Goal: Complete application form: Complete application form

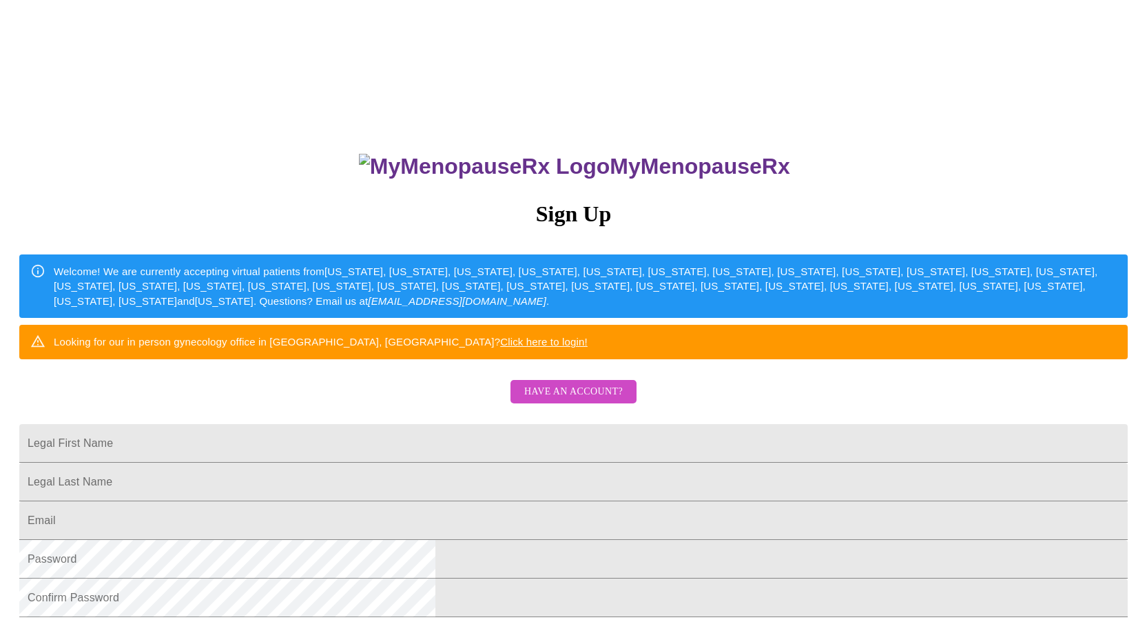
click at [588, 414] on div "MyMenopauseRx Sign Up Welcome! We are currently accepting virtual patients from…" at bounding box center [574, 447] width 1136 height 631
click at [585, 400] on span "Have an account?" at bounding box center [573, 391] width 99 height 17
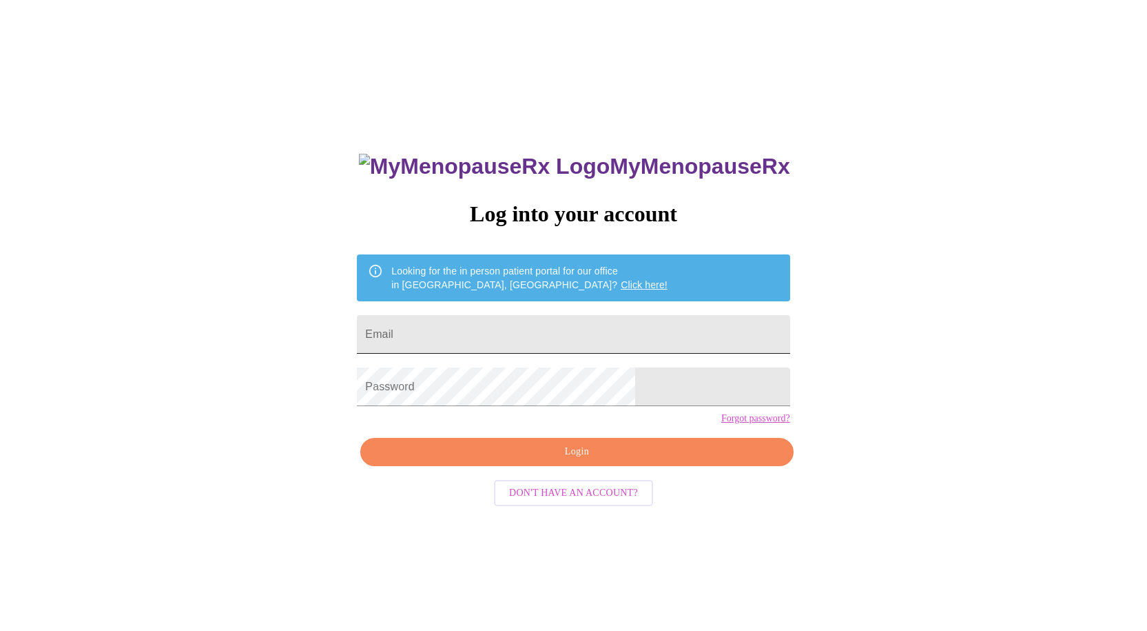
click at [496, 329] on input "Email" at bounding box center [573, 334] width 433 height 39
type input "[EMAIL_ADDRESS][DOMAIN_NAME]"
click at [874, 597] on div "MyMenopauseRx Log into your account Looking for the in person patient portal fo…" at bounding box center [574, 384] width 1136 height 757
click at [678, 458] on div "MyMenopauseRx Log into your account Looking for the in person patient portal fo…" at bounding box center [573, 447] width 460 height 631
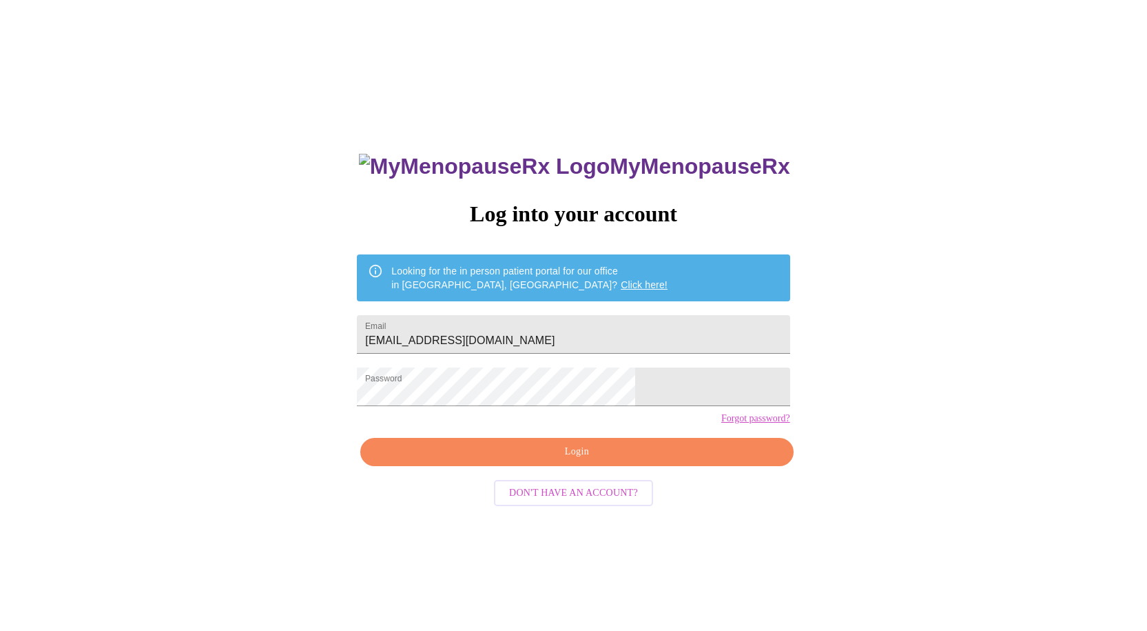
click at [666, 460] on span "Login" at bounding box center [576, 451] width 401 height 17
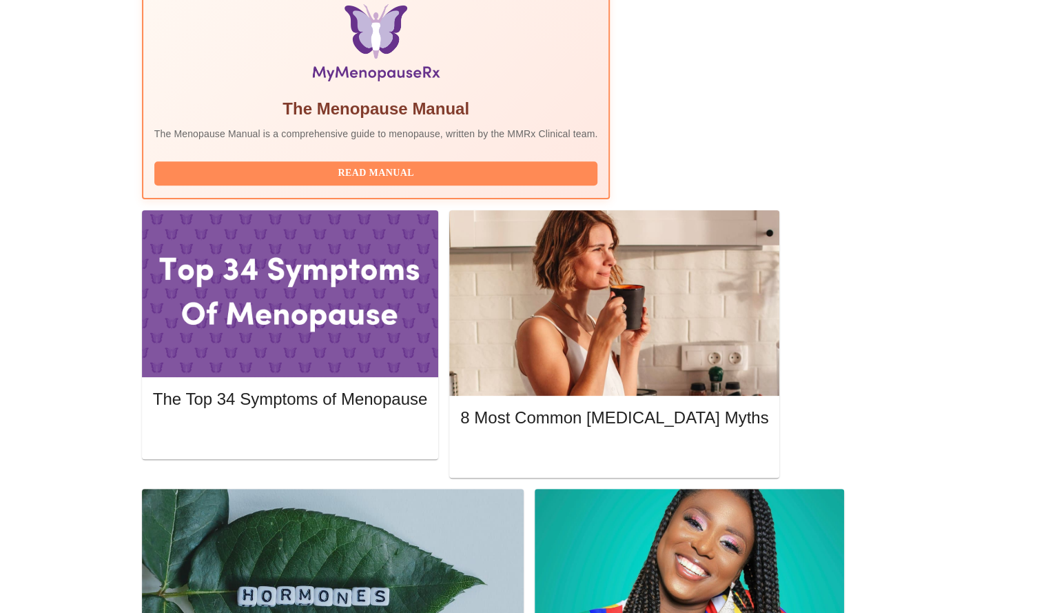
scroll to position [462, 0]
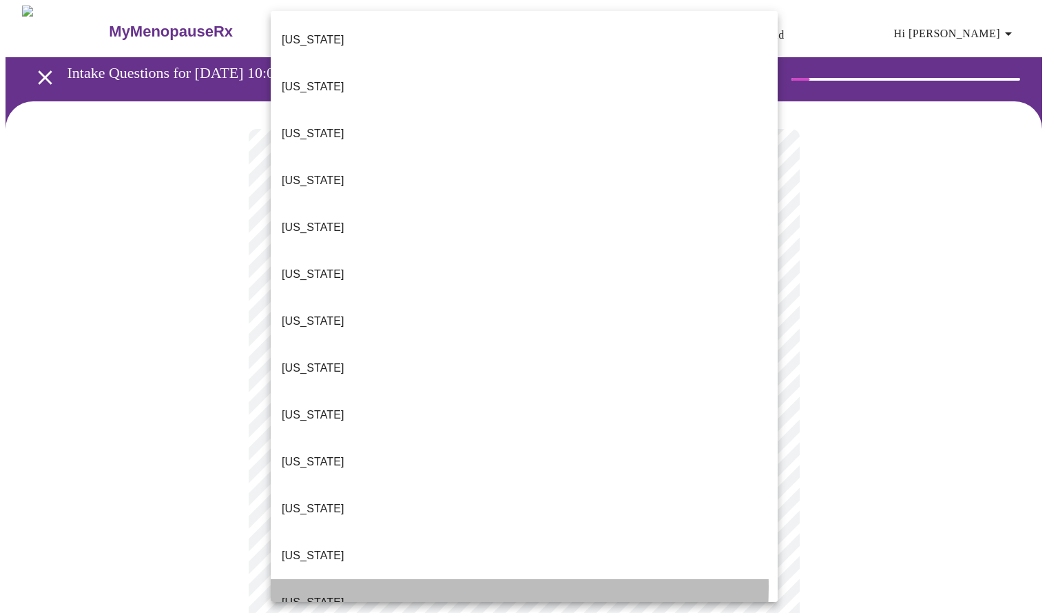
click at [325, 579] on li "[US_STATE]" at bounding box center [524, 602] width 507 height 47
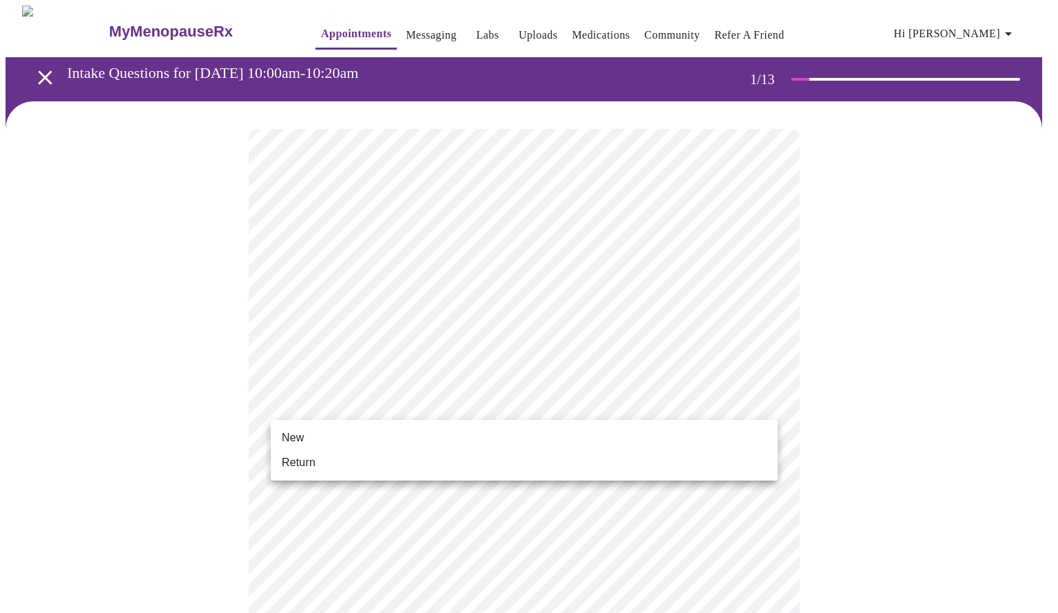
click at [349, 471] on li "Return" at bounding box center [524, 462] width 507 height 25
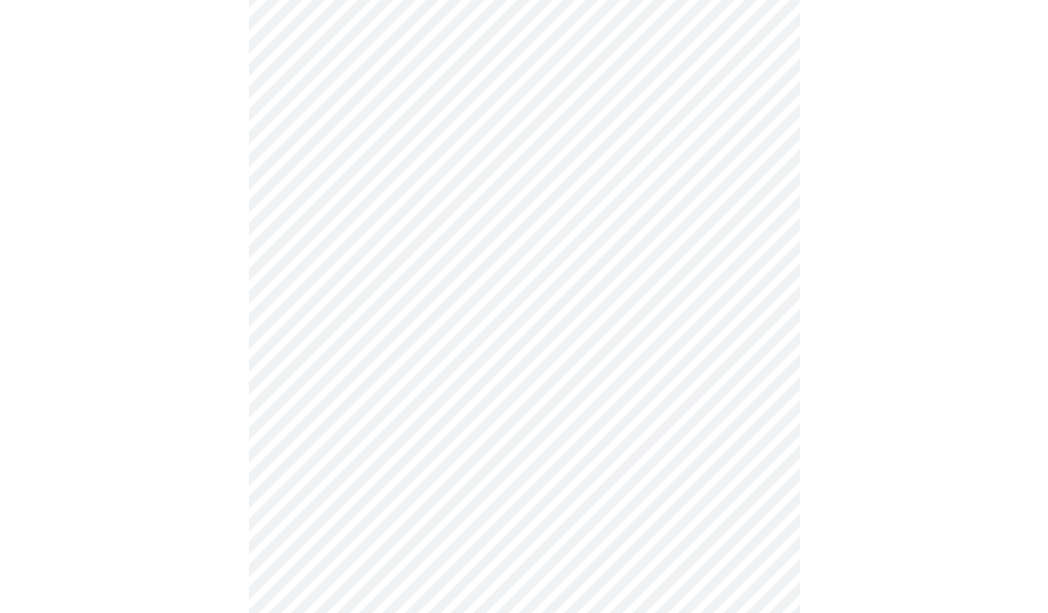
scroll to position [616, 0]
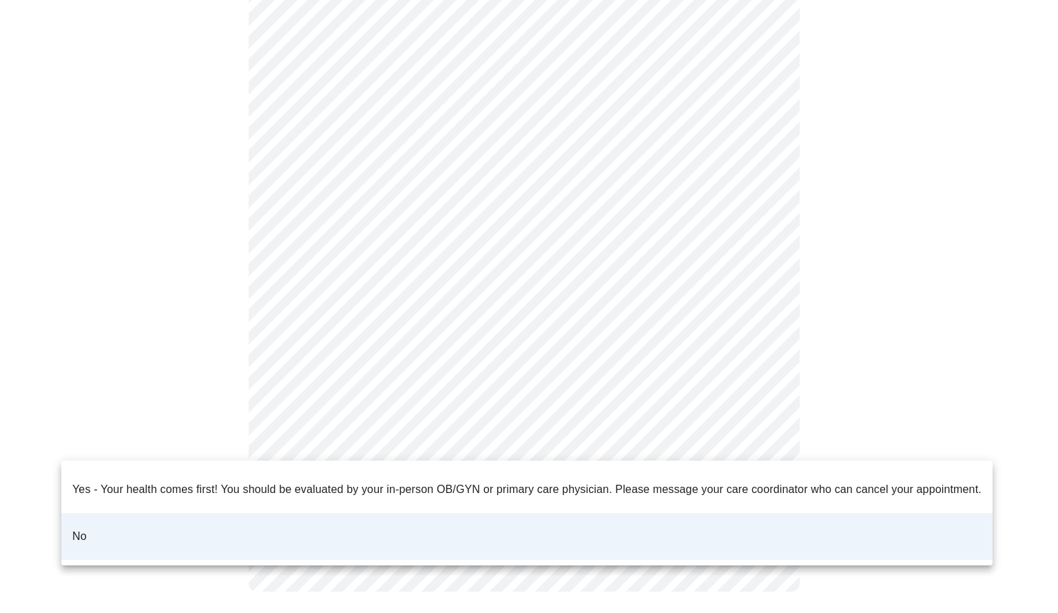
click at [451, 429] on body "MyMenopauseRx Appointments Messaging Labs Uploads Medications Community Refer a…" at bounding box center [529, 3] width 1047 height 1229
click at [451, 429] on div at bounding box center [529, 306] width 1058 height 613
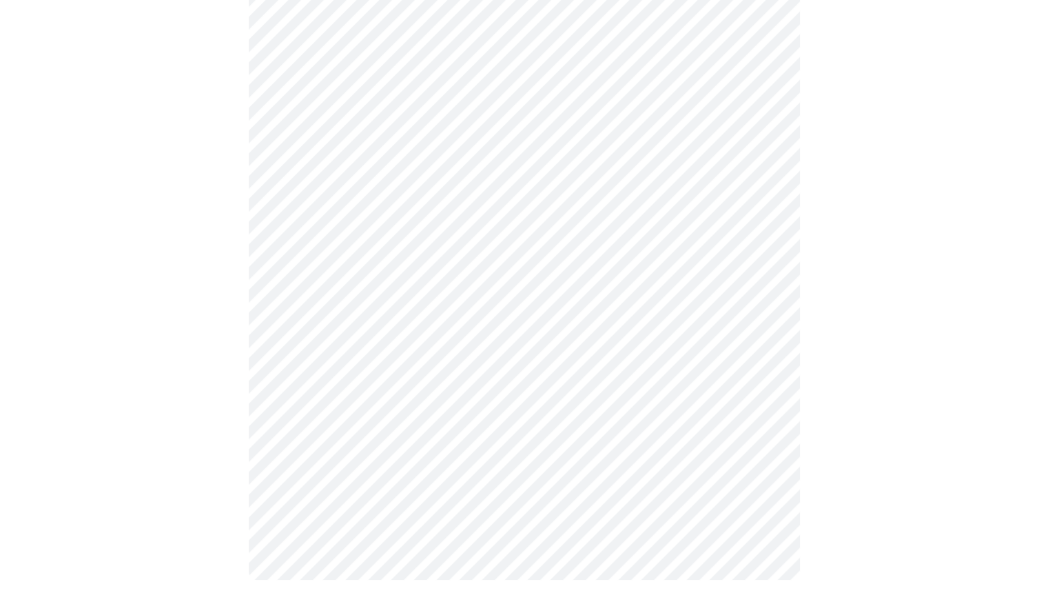
scroll to position [0, 0]
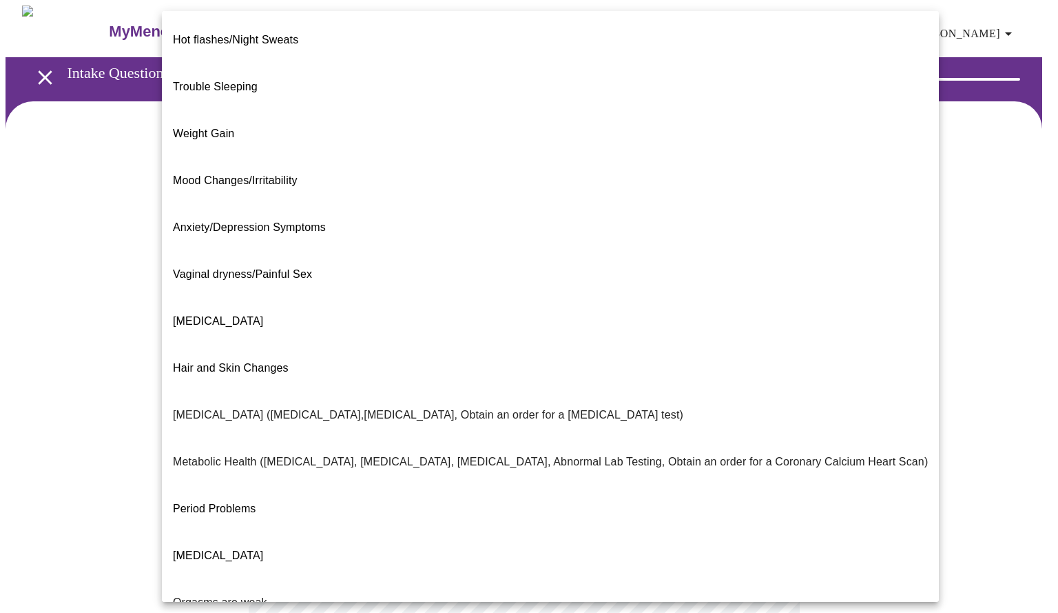
click at [624, 289] on body "MyMenopauseRx Appointments Messaging Labs Uploads Medications Community Refer a…" at bounding box center [529, 420] width 1047 height 828
click at [324, 110] on li "Weight Gain" at bounding box center [550, 133] width 777 height 47
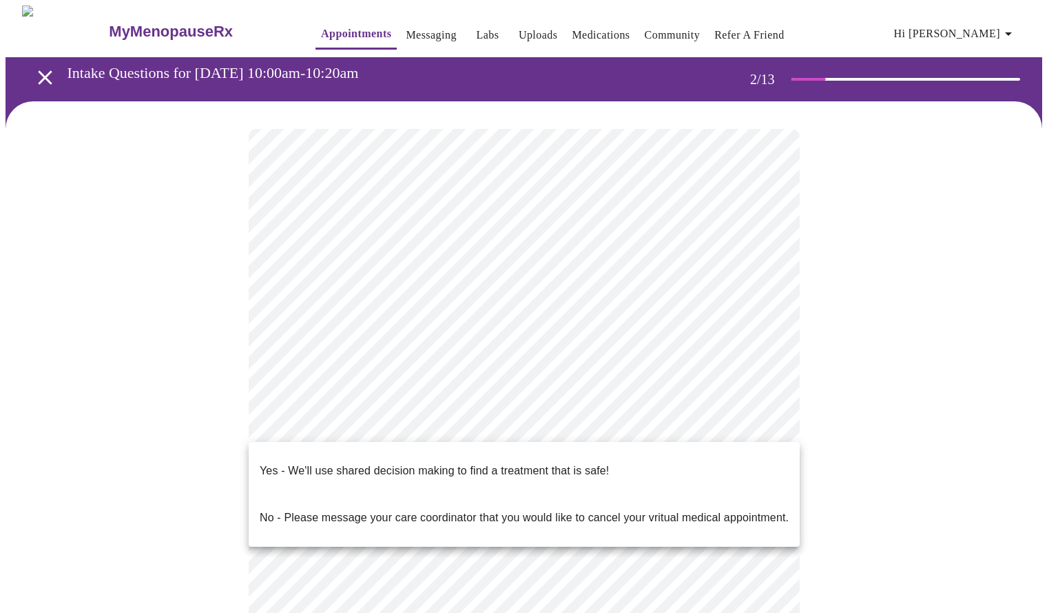
click at [689, 418] on body "MyMenopauseRx Appointments Messaging Labs Uploads Medications Community Refer a…" at bounding box center [529, 415] width 1047 height 819
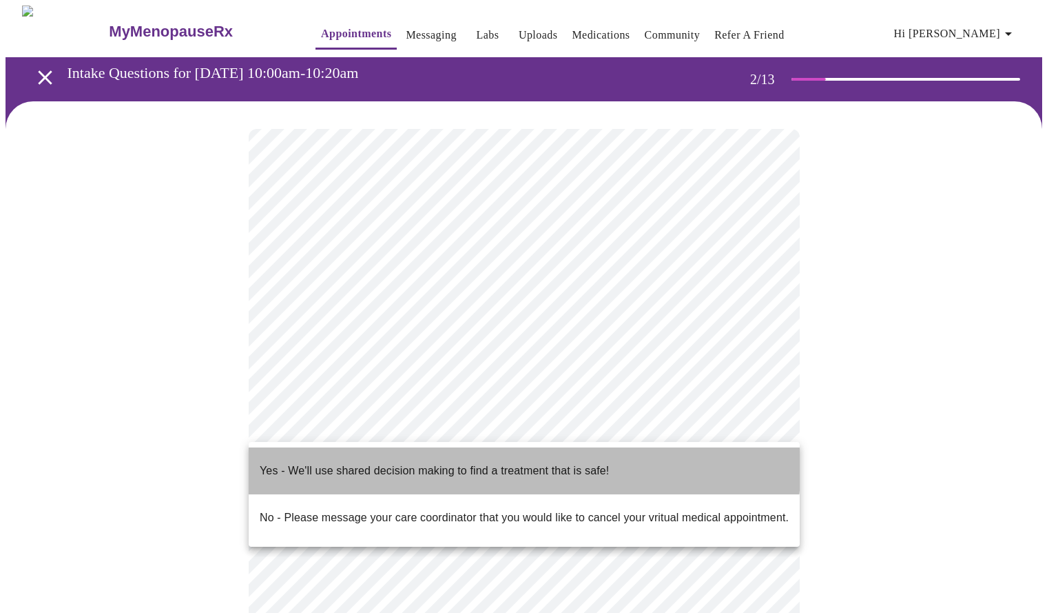
click at [430, 462] on p "Yes - We'll use shared decision making to find a treatment that is safe!" at bounding box center [434, 470] width 349 height 17
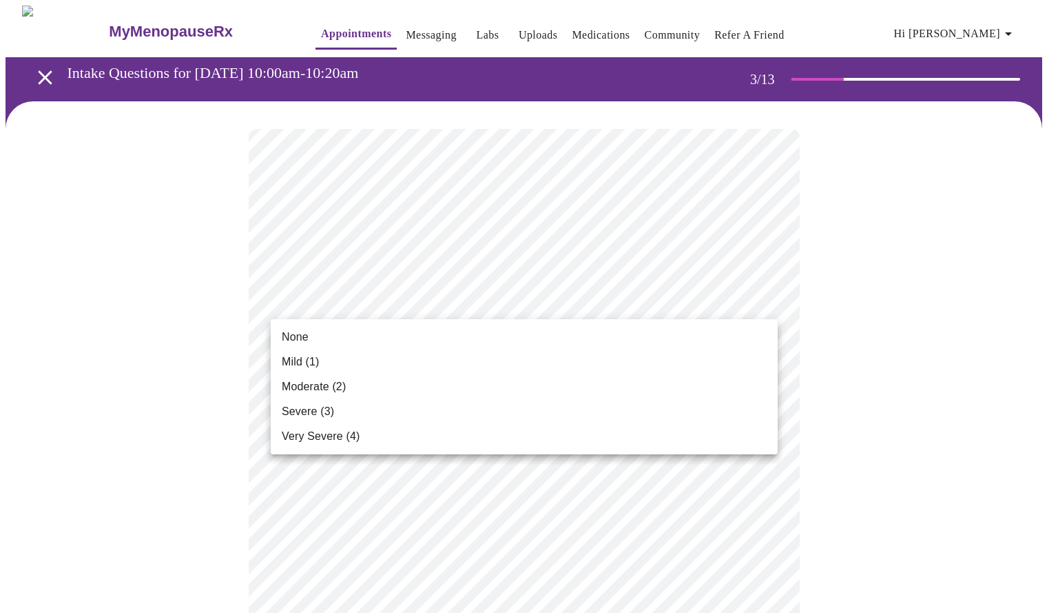
click at [376, 359] on li "Mild (1)" at bounding box center [524, 361] width 507 height 25
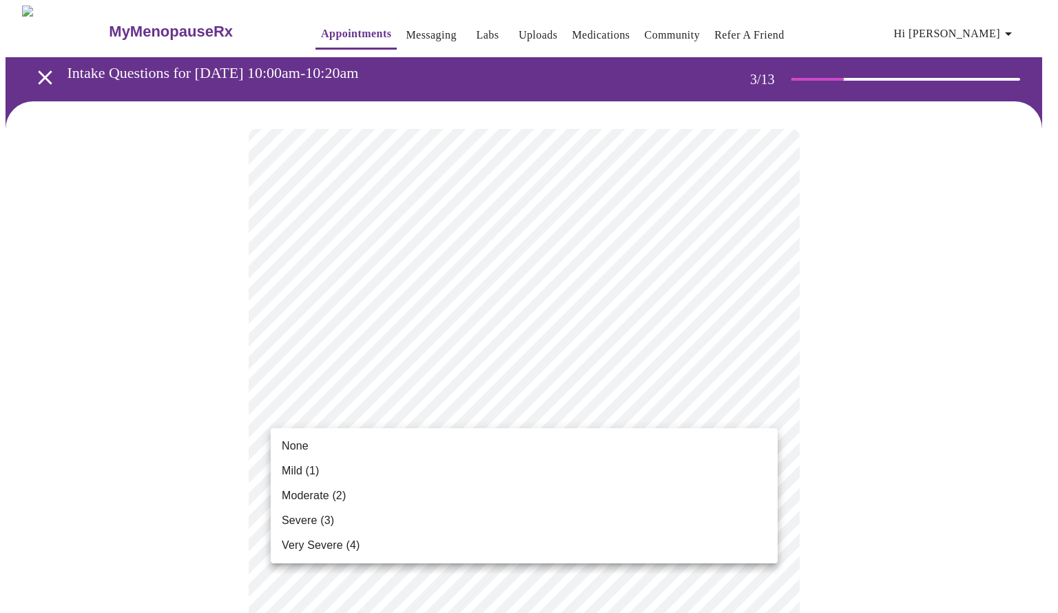
click at [369, 446] on li "None" at bounding box center [524, 445] width 507 height 25
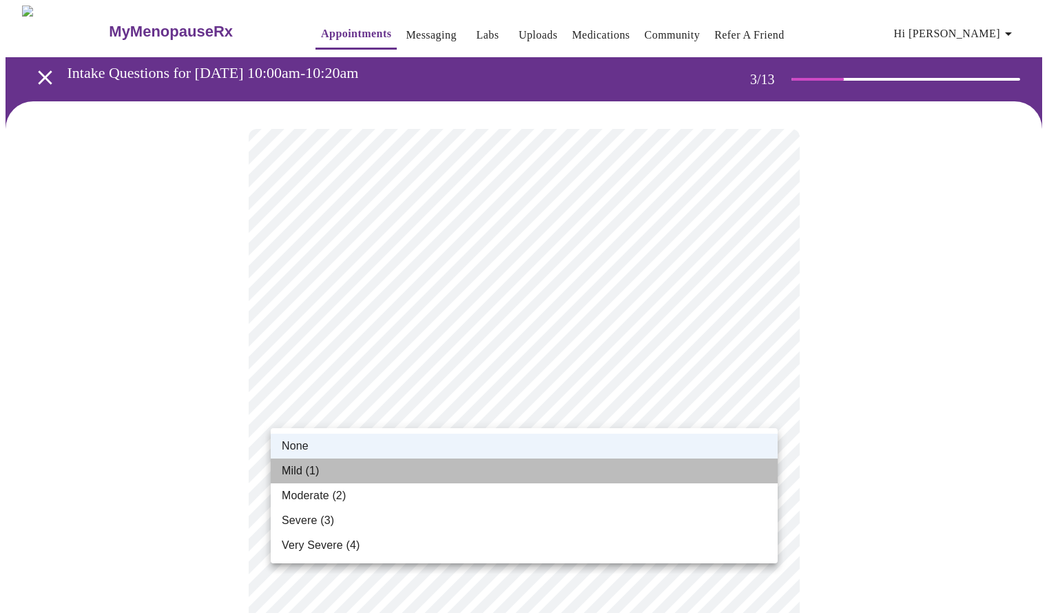
click at [540, 473] on li "Mild (1)" at bounding box center [524, 470] width 507 height 25
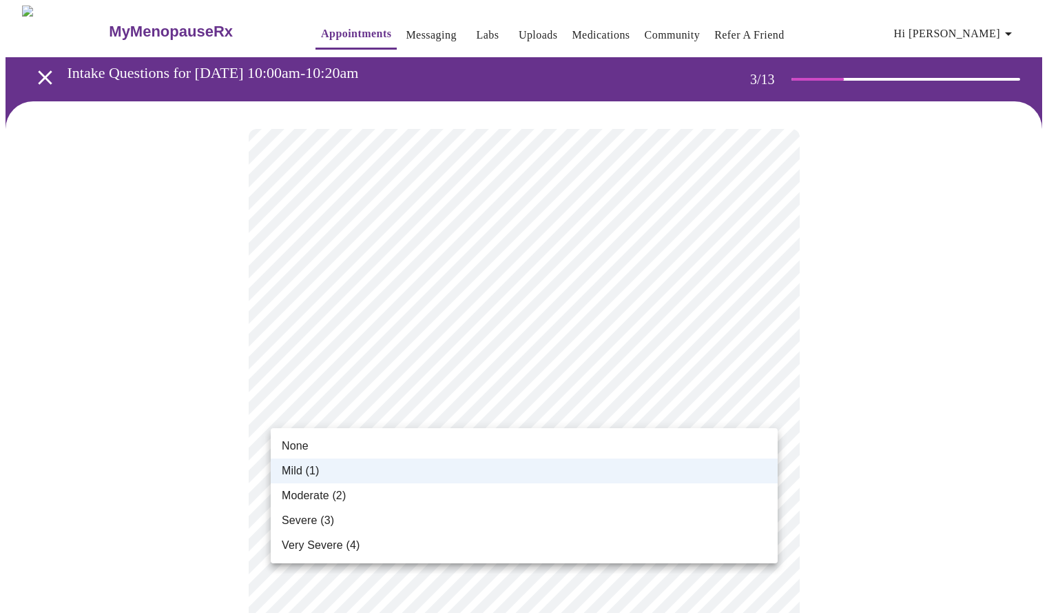
click at [890, 453] on div at bounding box center [529, 306] width 1058 height 613
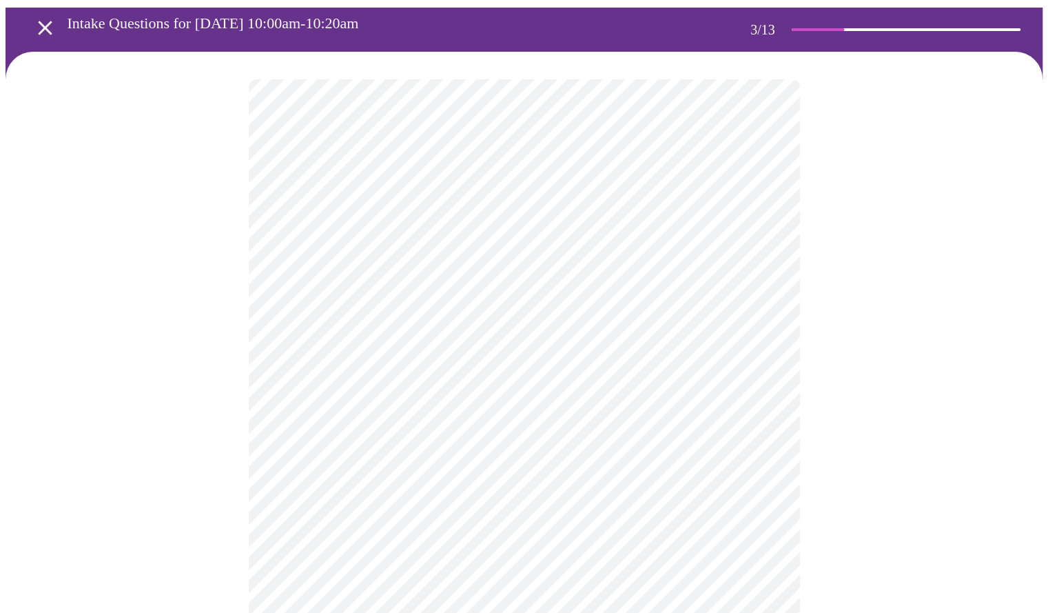
scroll to position [69, 0]
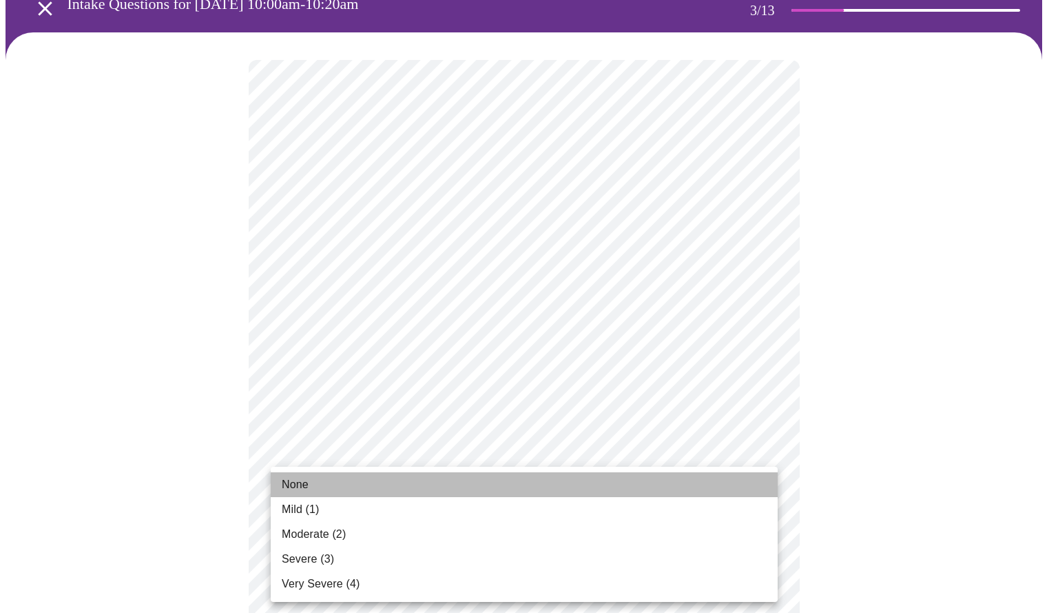
click at [498, 484] on li "None" at bounding box center [524, 484] width 507 height 25
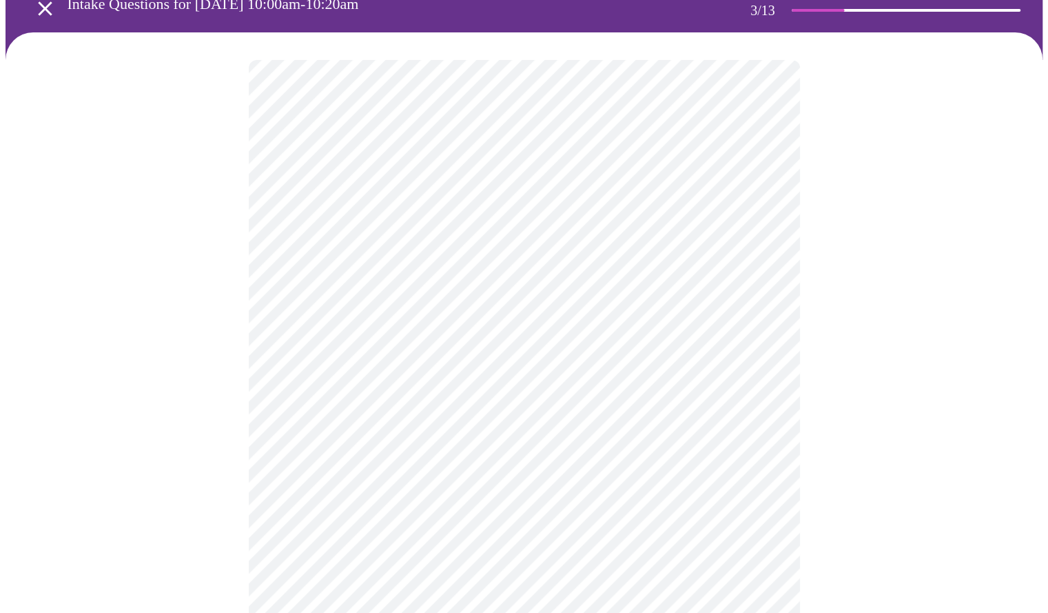
scroll to position [276, 0]
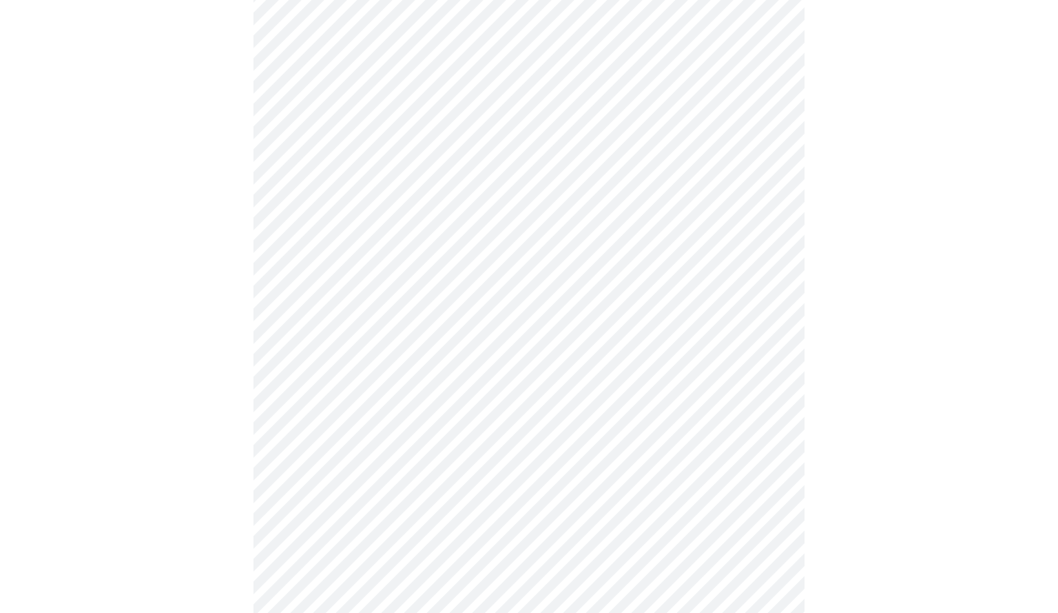
click at [650, 352] on body "MyMenopauseRx Appointments Messaging Labs Uploads Medications Community Refer a…" at bounding box center [529, 617] width 1047 height 1775
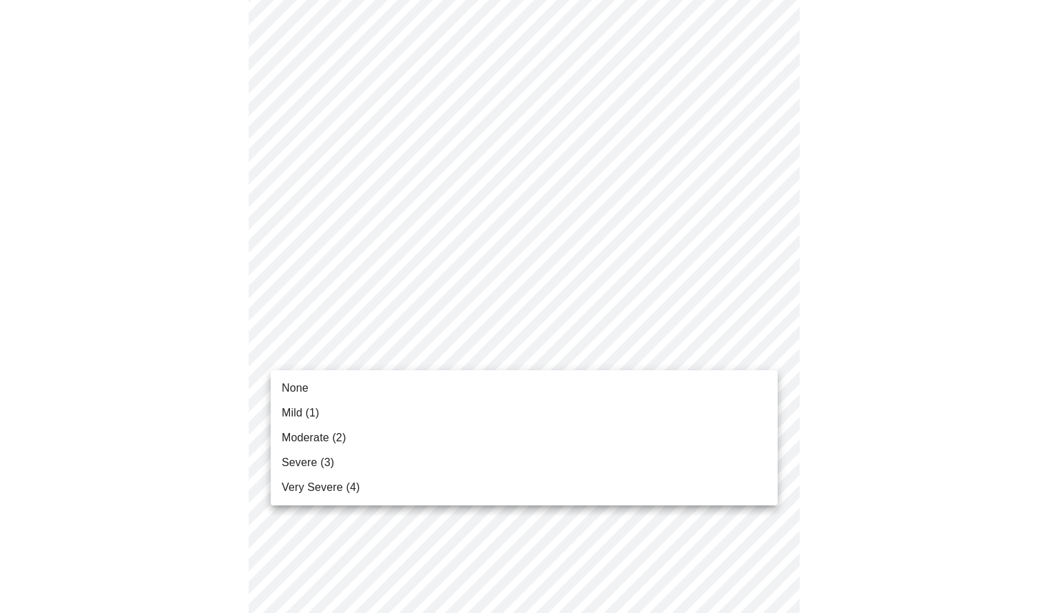
click at [615, 389] on li "None" at bounding box center [524, 388] width 507 height 25
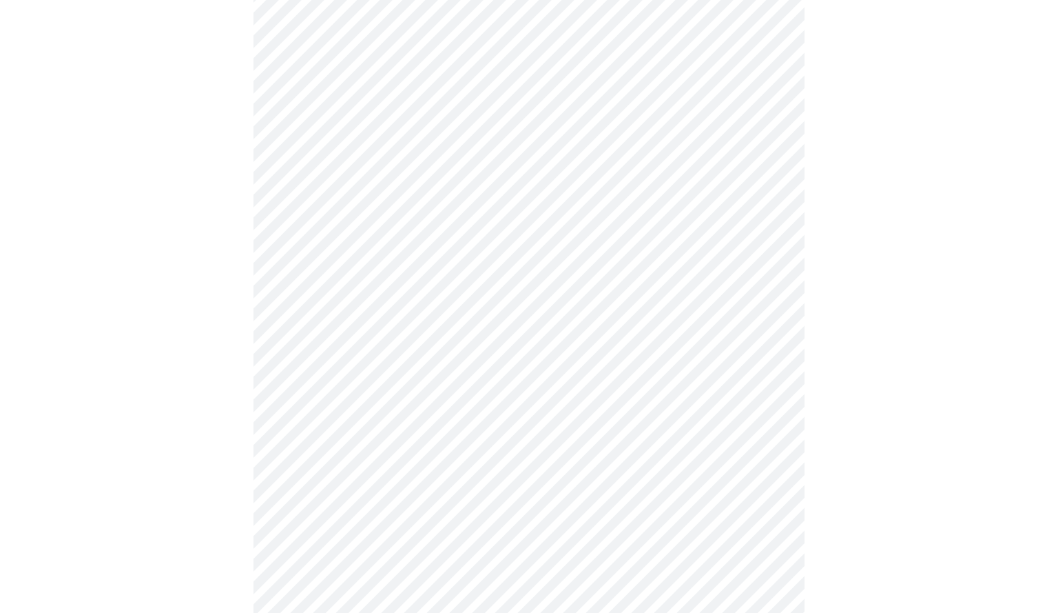
click at [630, 442] on body "MyMenopauseRx Appointments Messaging Labs Uploads Medications Community Refer a…" at bounding box center [529, 608] width 1047 height 1756
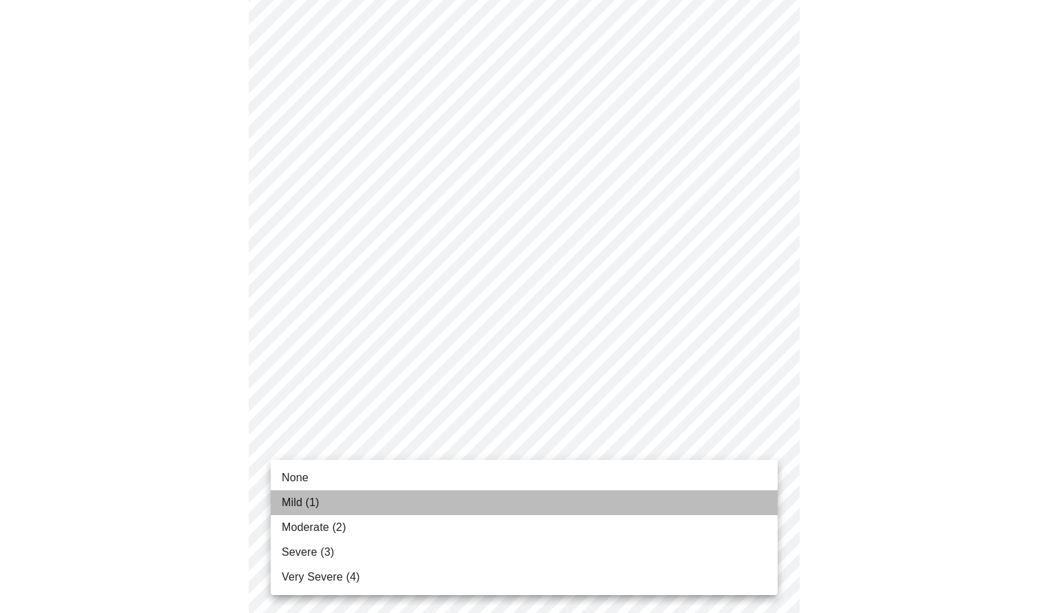
click at [549, 498] on li "Mild (1)" at bounding box center [524, 502] width 507 height 25
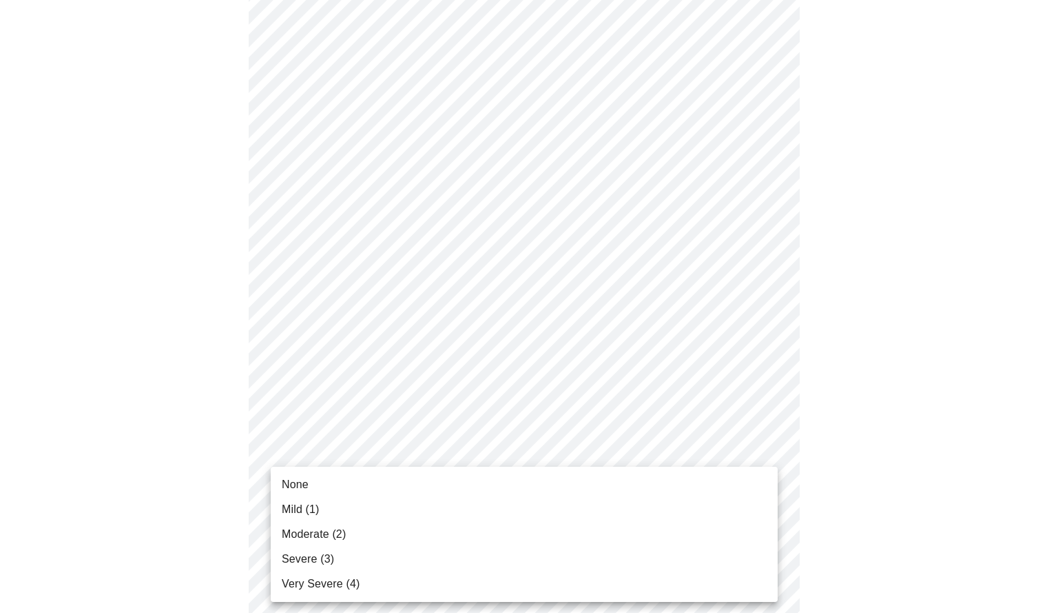
click at [649, 460] on body "MyMenopauseRx Appointments Messaging Labs Uploads Medications Community Refer a…" at bounding box center [529, 529] width 1047 height 1736
click at [590, 512] on li "Mild (1)" at bounding box center [524, 509] width 507 height 25
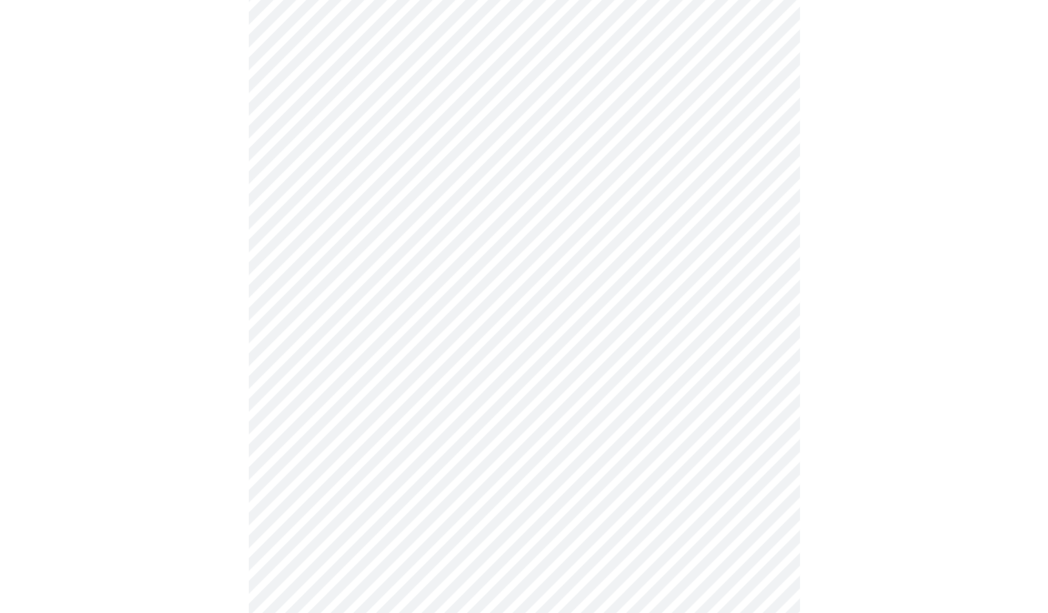
click at [912, 500] on div at bounding box center [524, 567] width 1037 height 1621
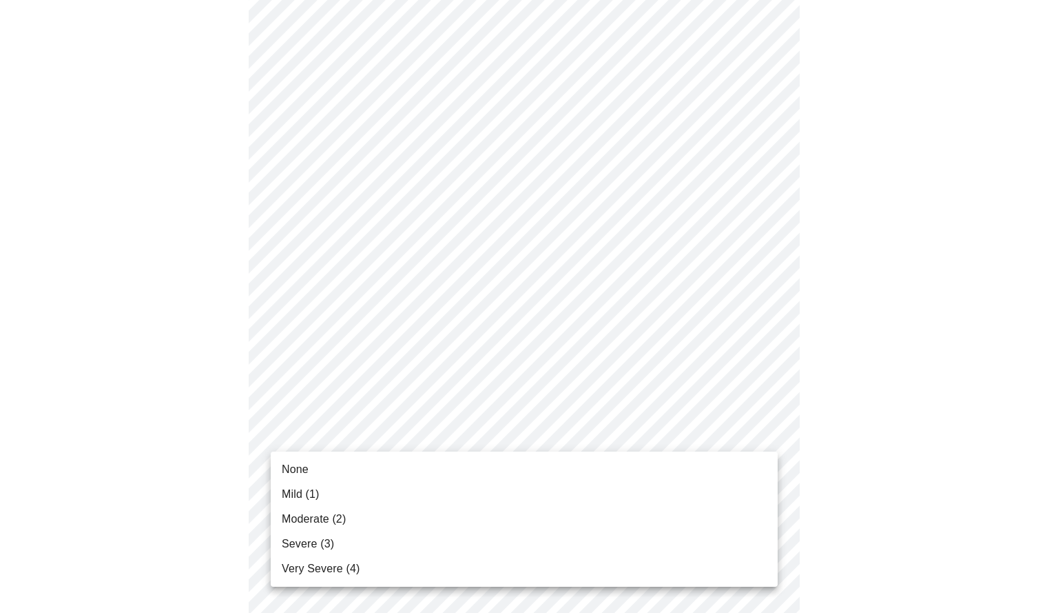
click at [453, 438] on body "MyMenopauseRx Appointments Messaging Labs Uploads Medications Community Refer a…" at bounding box center [529, 381] width 1047 height 1717
click at [380, 494] on li "Mild (1)" at bounding box center [524, 494] width 507 height 25
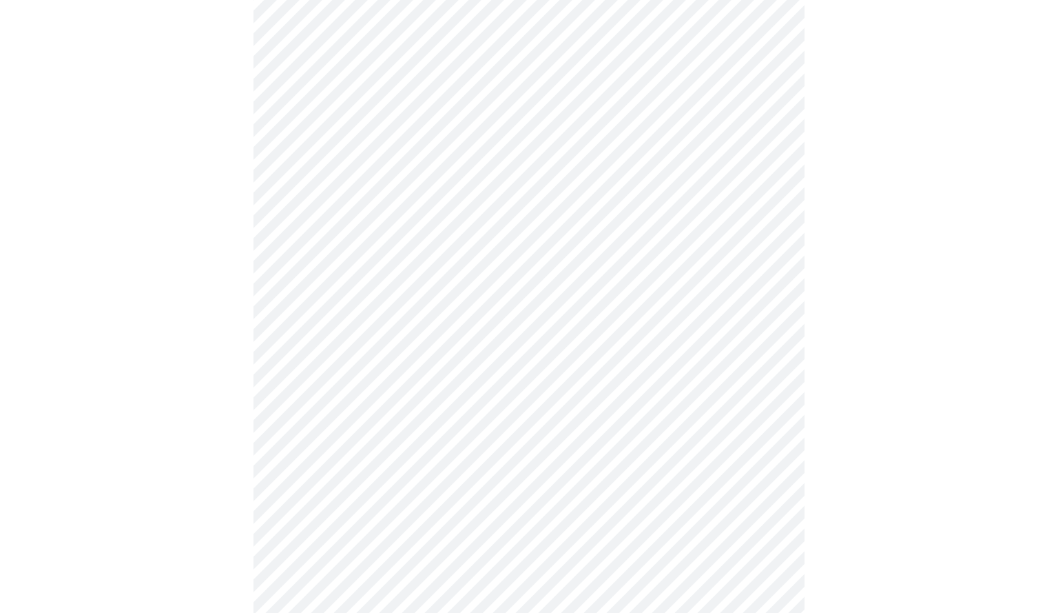
click at [425, 247] on body "MyMenopauseRx Appointments Messaging Labs Uploads Medications Community Refer a…" at bounding box center [529, 372] width 1047 height 1698
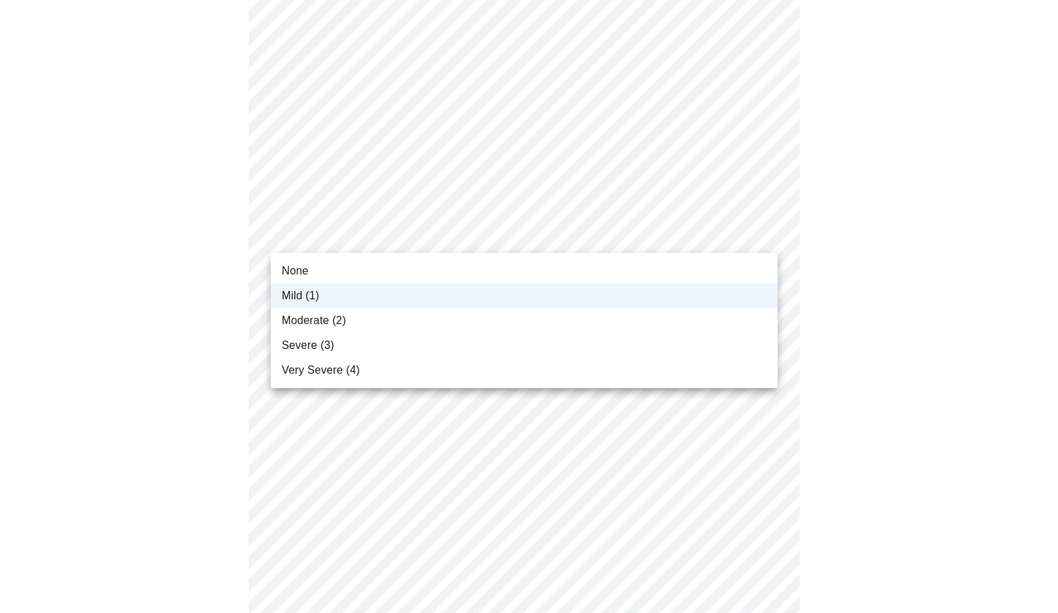
click at [396, 264] on li "None" at bounding box center [524, 270] width 507 height 25
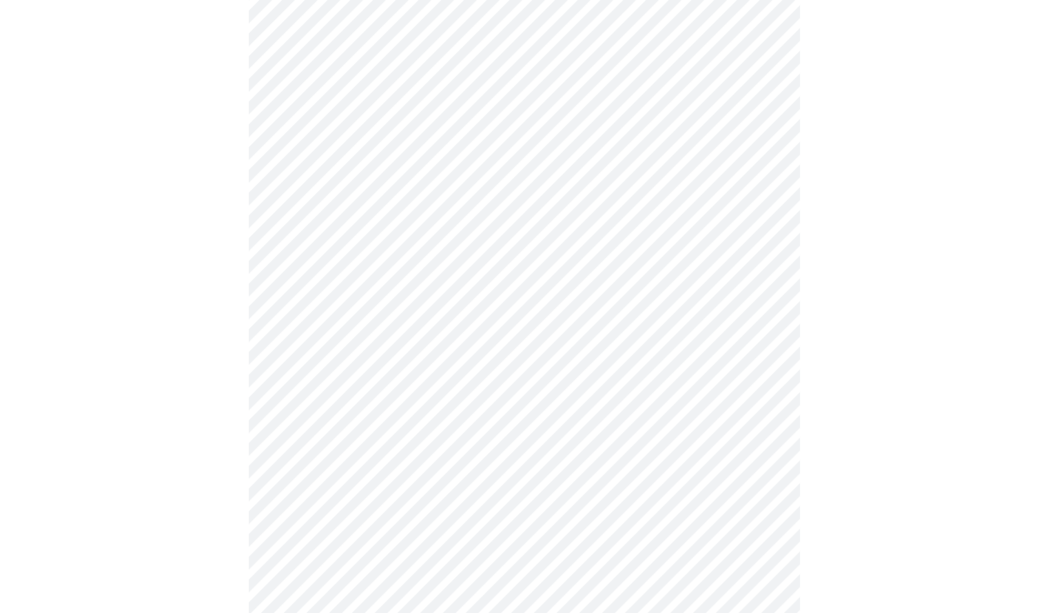
scroll to position [758, 0]
click at [498, 257] on body "MyMenopauseRx Appointments Messaging Labs Uploads Medications Community Refer a…" at bounding box center [529, 97] width 1047 height 1698
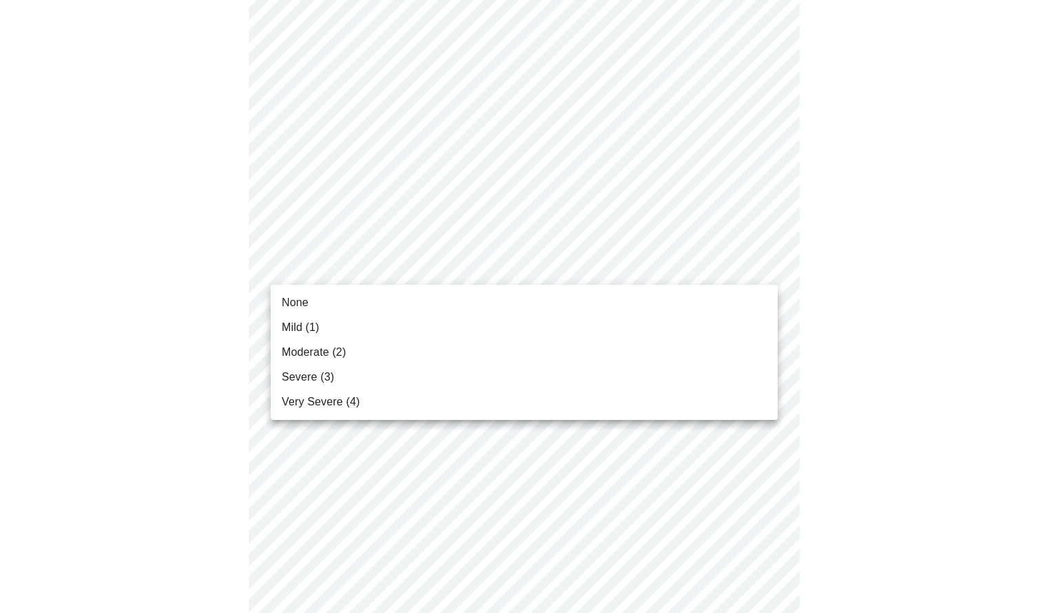
click at [416, 311] on li "None" at bounding box center [524, 302] width 507 height 25
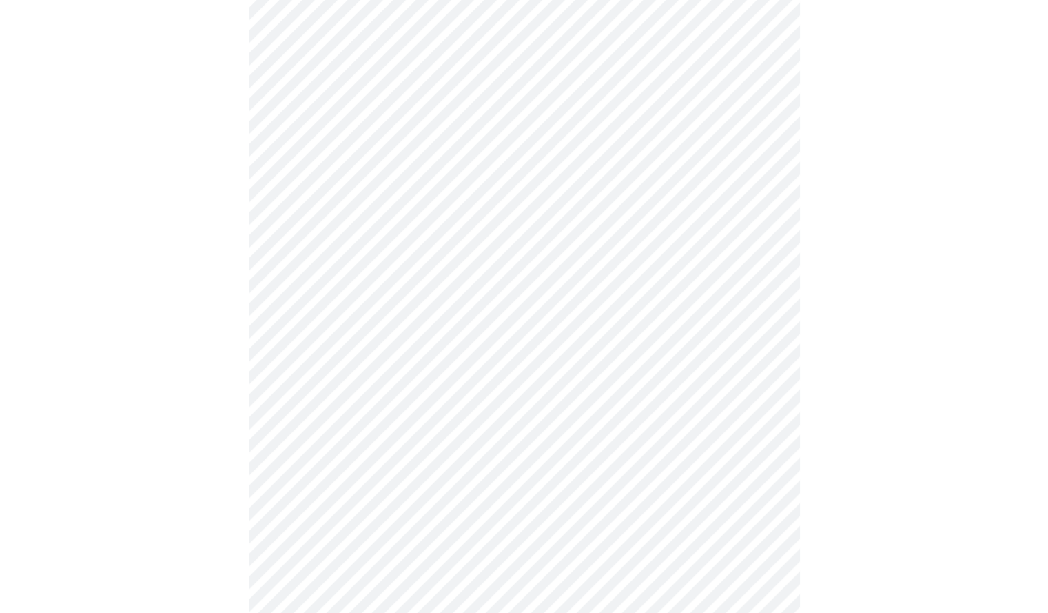
click at [463, 378] on body "MyMenopauseRx Appointments Messaging Labs Uploads Medications Community Refer a…" at bounding box center [524, 87] width 1037 height 1679
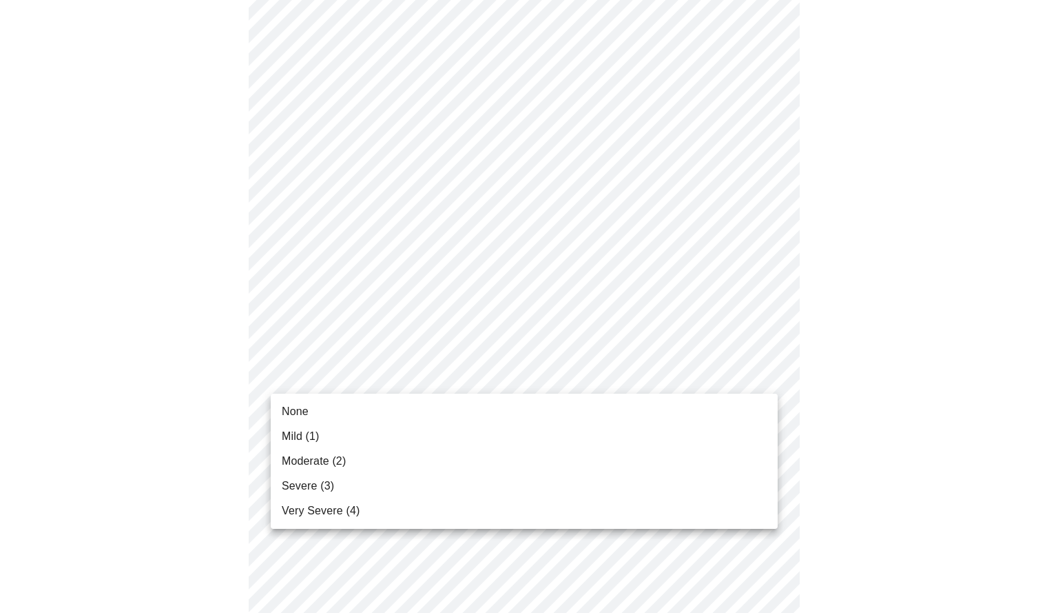
click at [448, 404] on li "None" at bounding box center [524, 411] width 507 height 25
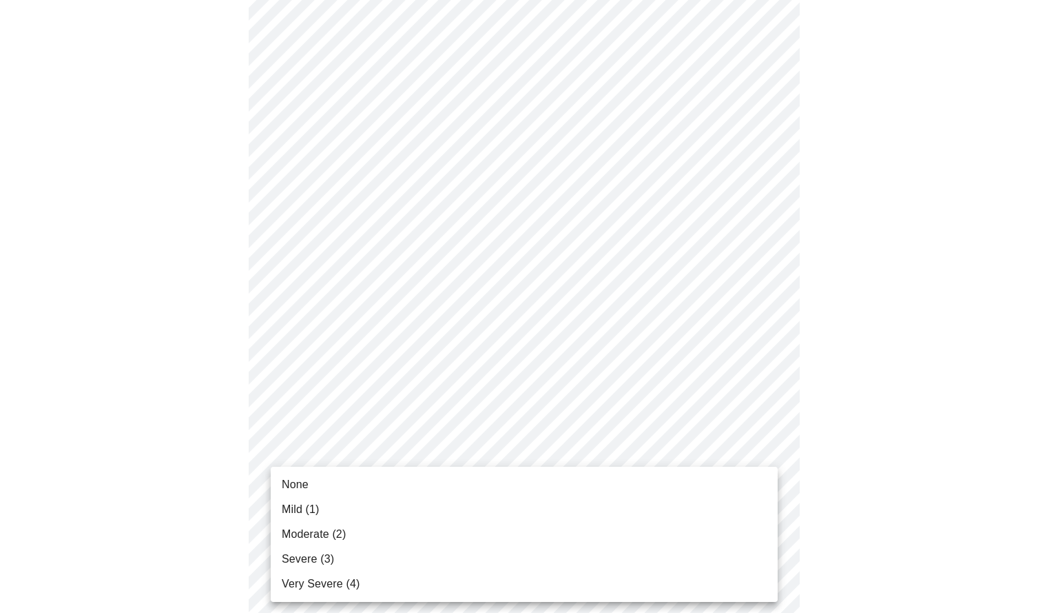
click at [440, 482] on body "MyMenopauseRx Appointments Messaging Labs Uploads Medications Community Refer a…" at bounding box center [529, 77] width 1047 height 1659
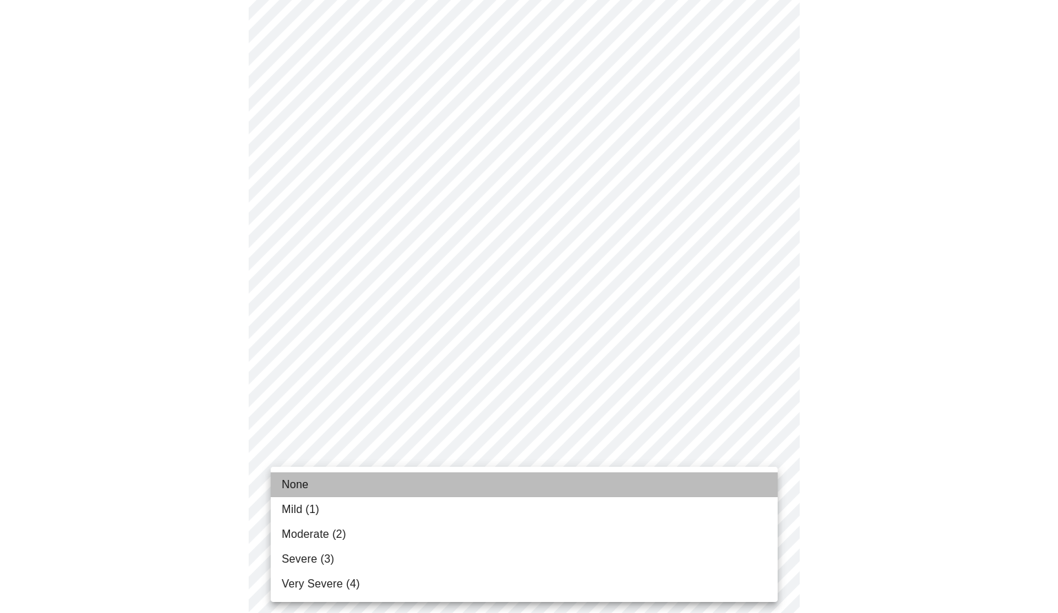
click at [400, 489] on li "None" at bounding box center [524, 484] width 507 height 25
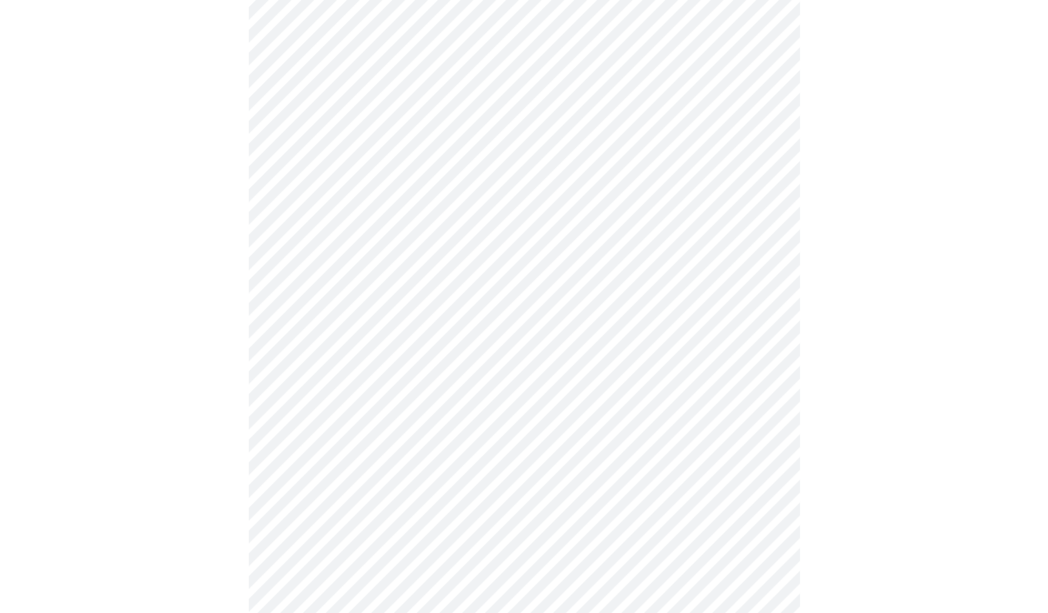
scroll to position [965, 0]
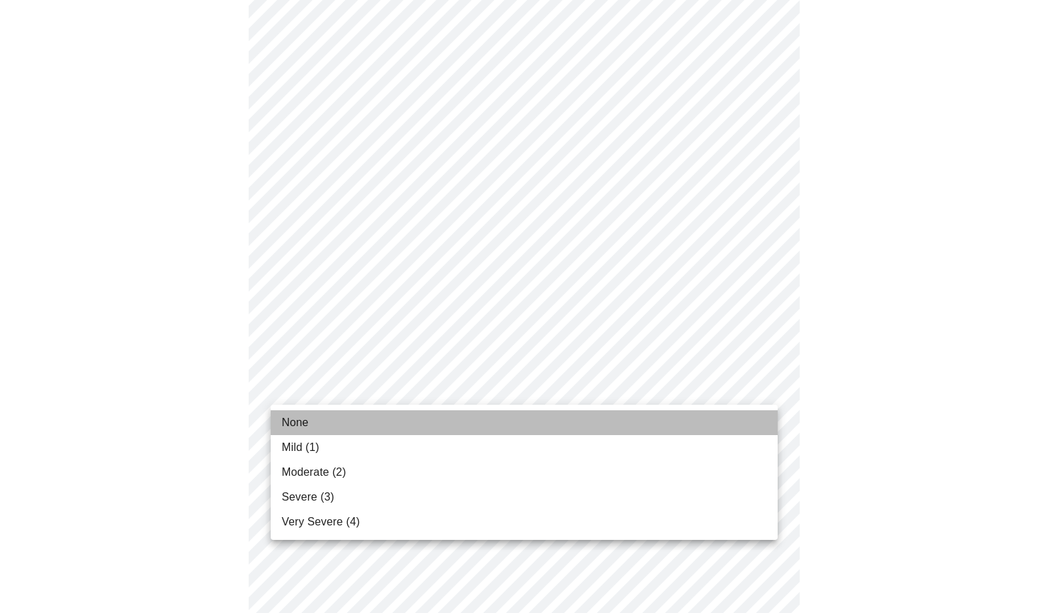
click at [483, 416] on li "None" at bounding box center [524, 422] width 507 height 25
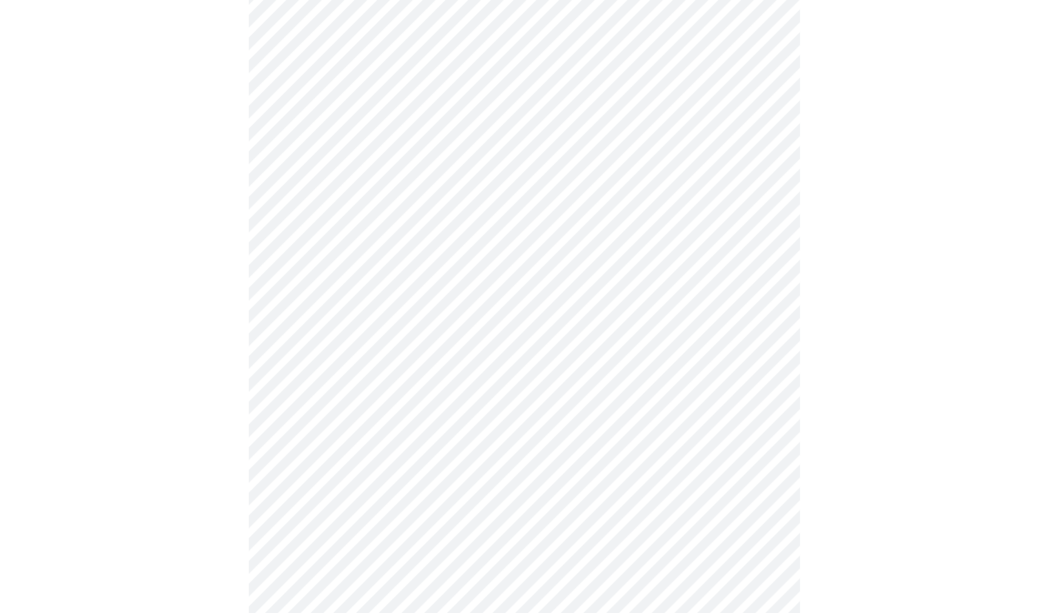
scroll to position [482, 0]
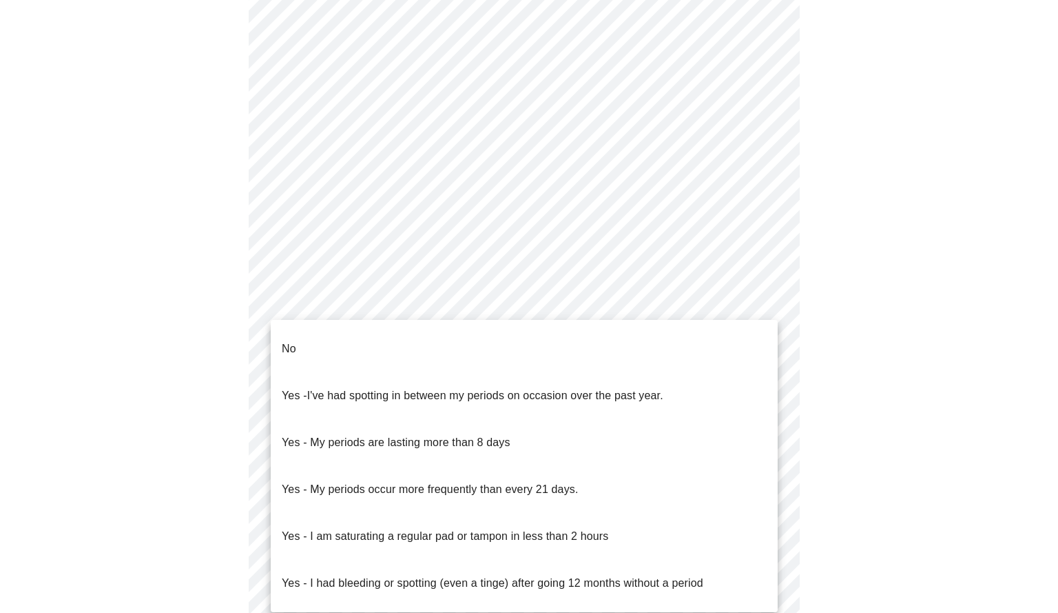
click at [404, 308] on body "MyMenopauseRx Appointments Messaging Labs Uploads Medications Community Refer a…" at bounding box center [529, 174] width 1047 height 1303
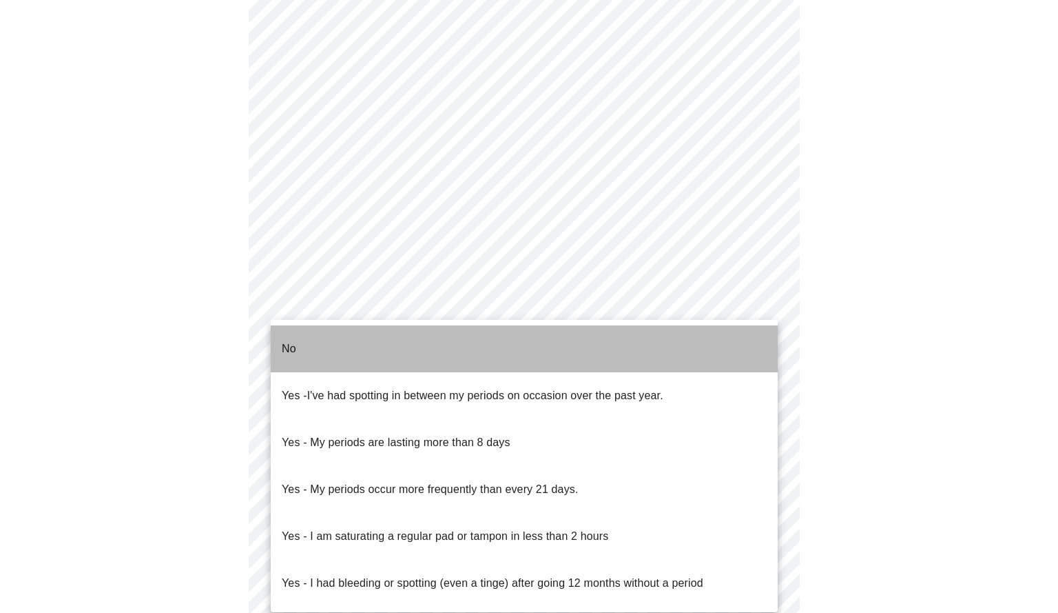
click at [354, 349] on li "No" at bounding box center [524, 348] width 507 height 47
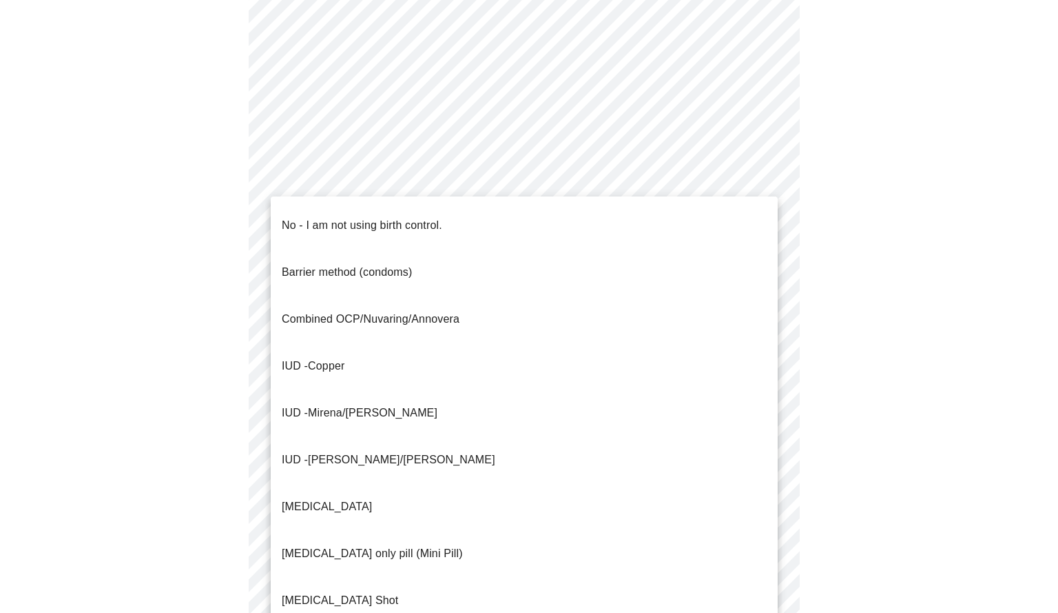
click at [526, 405] on body "MyMenopauseRx Appointments Messaging Labs Uploads Medications Community Refer a…" at bounding box center [529, 170] width 1047 height 1295
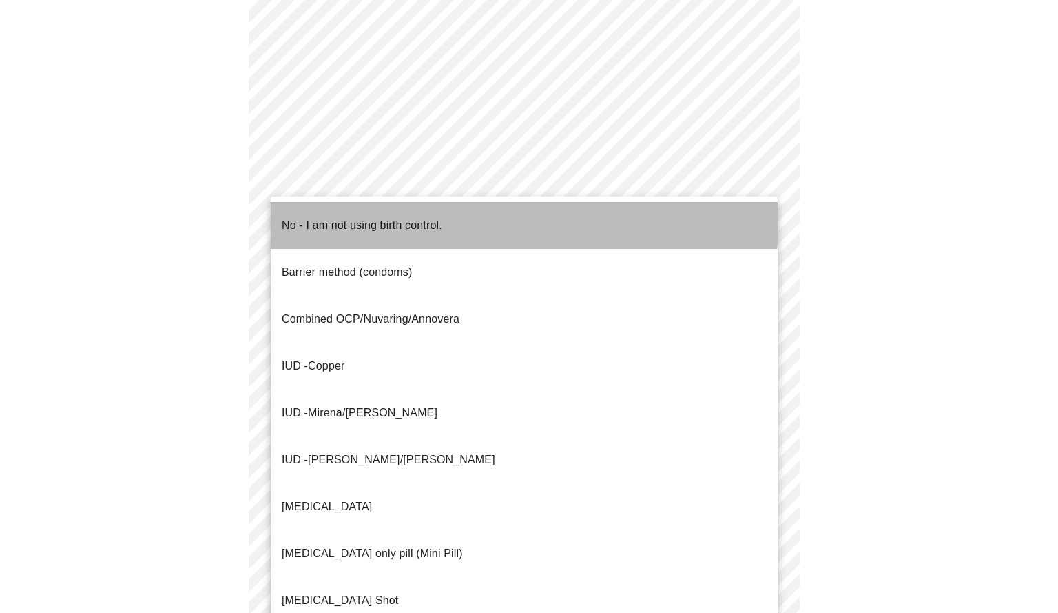
click at [343, 217] on p "No - I am not using birth control." at bounding box center [362, 225] width 161 height 17
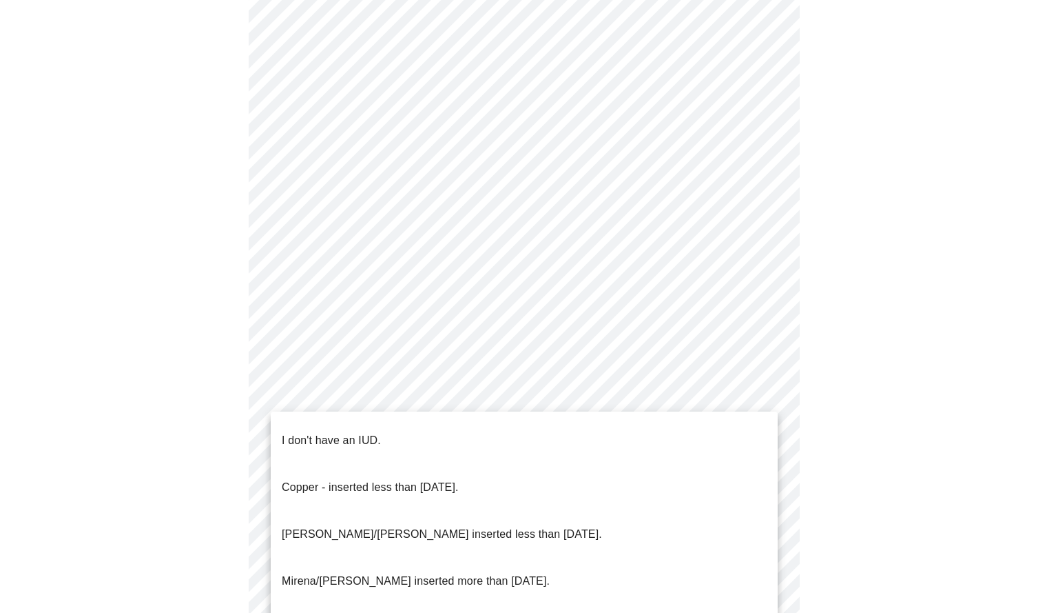
click at [429, 509] on body "MyMenopauseRx Appointments Messaging Labs Uploads Medications Community Refer a…" at bounding box center [529, 166] width 1047 height 1287
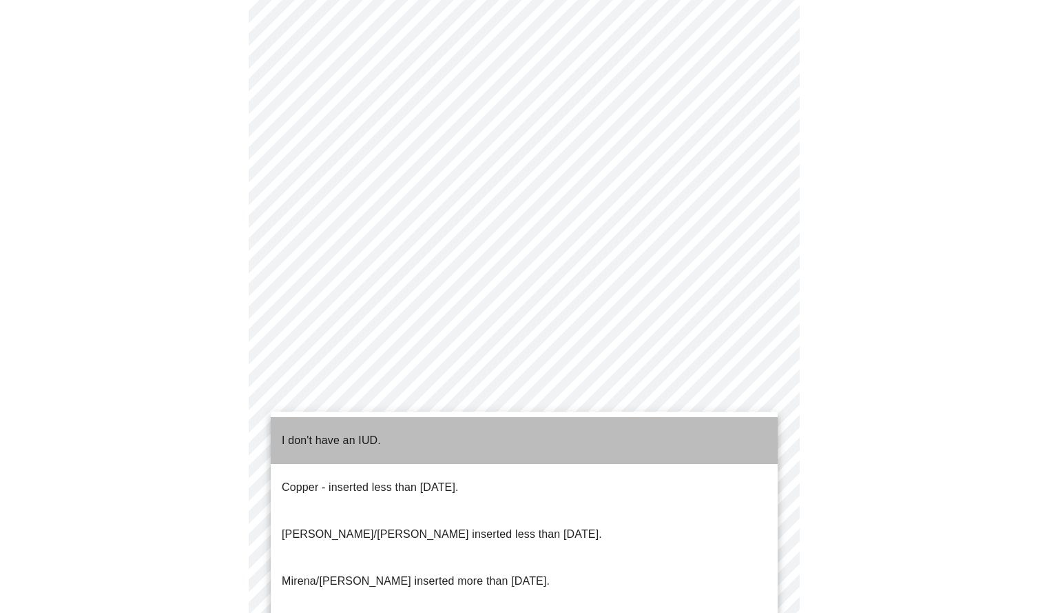
click at [334, 432] on p "I don't have an IUD." at bounding box center [331, 440] width 99 height 17
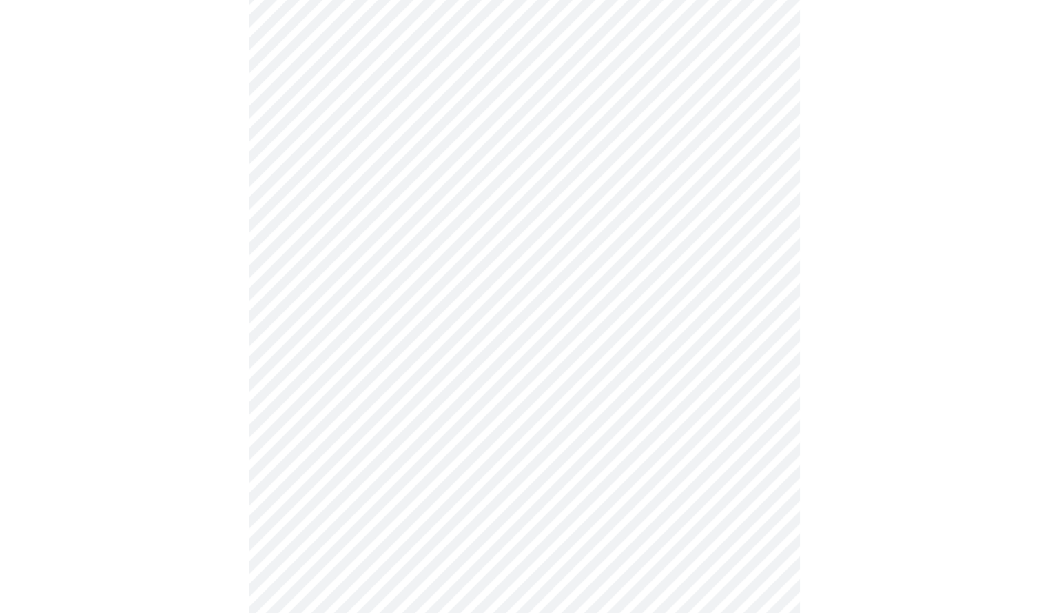
scroll to position [620, 0]
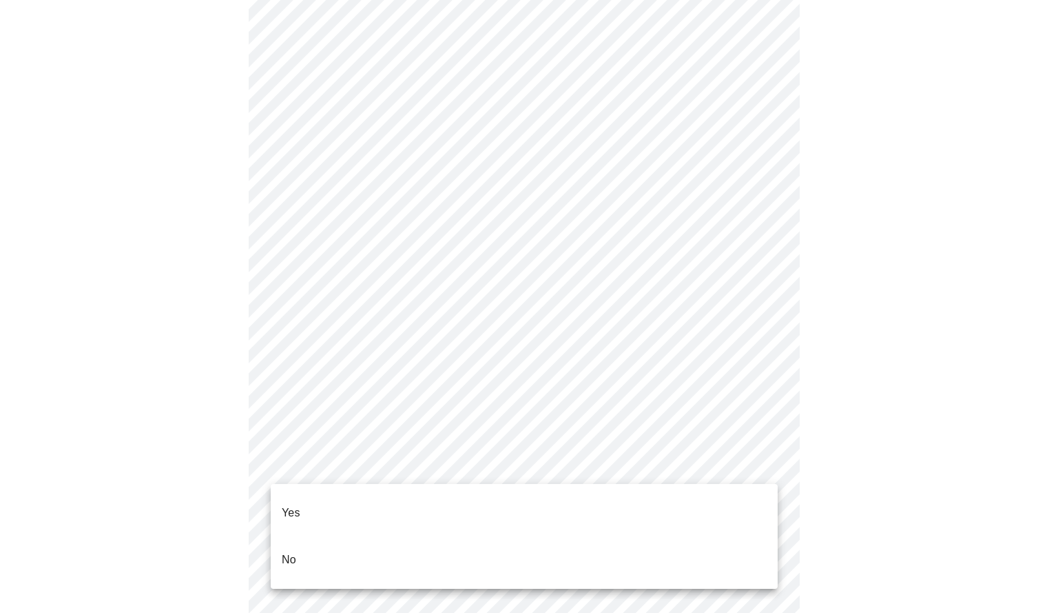
click at [372, 464] on body "MyMenopauseRx Appointments Messaging Labs Uploads Medications Community Refer a…" at bounding box center [529, 24] width 1047 height 1278
click at [342, 500] on li "Yes" at bounding box center [524, 512] width 507 height 47
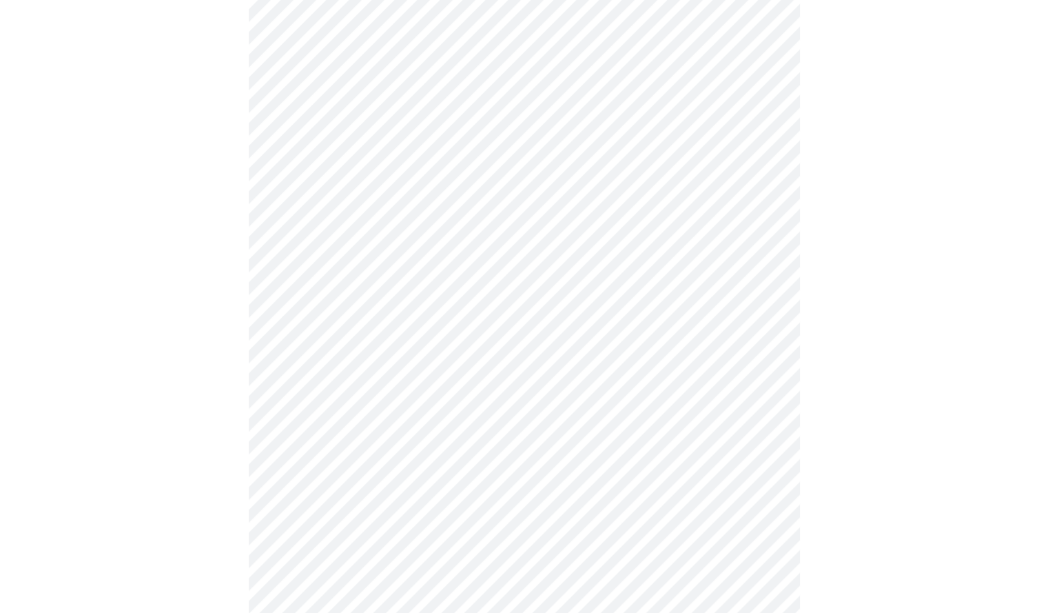
scroll to position [0, 0]
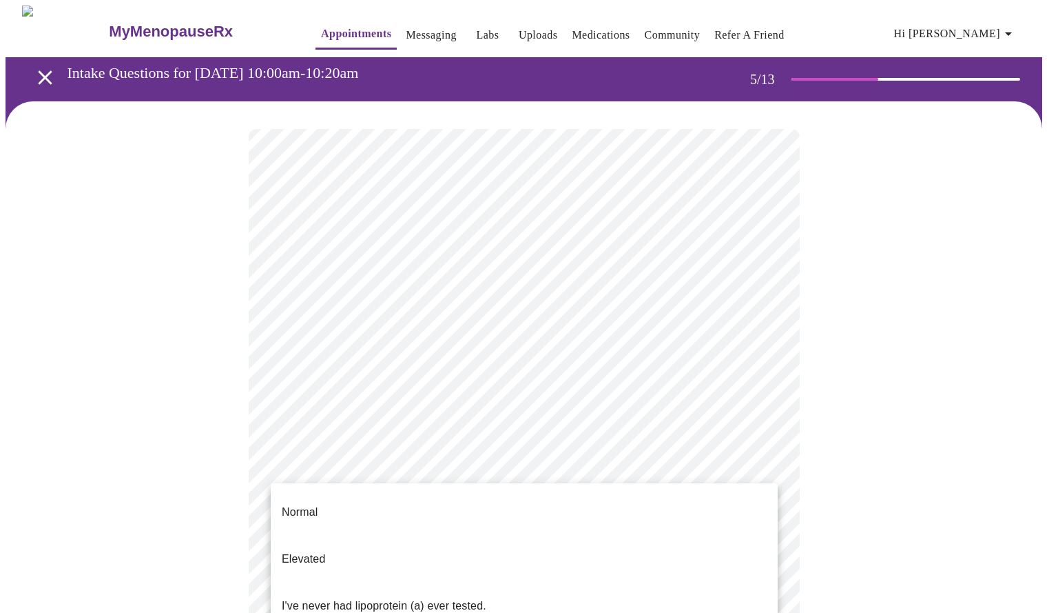
click at [608, 480] on body "MyMenopauseRx Appointments Messaging Labs Uploads Medications Community Refer a…" at bounding box center [529, 515] width 1047 height 1018
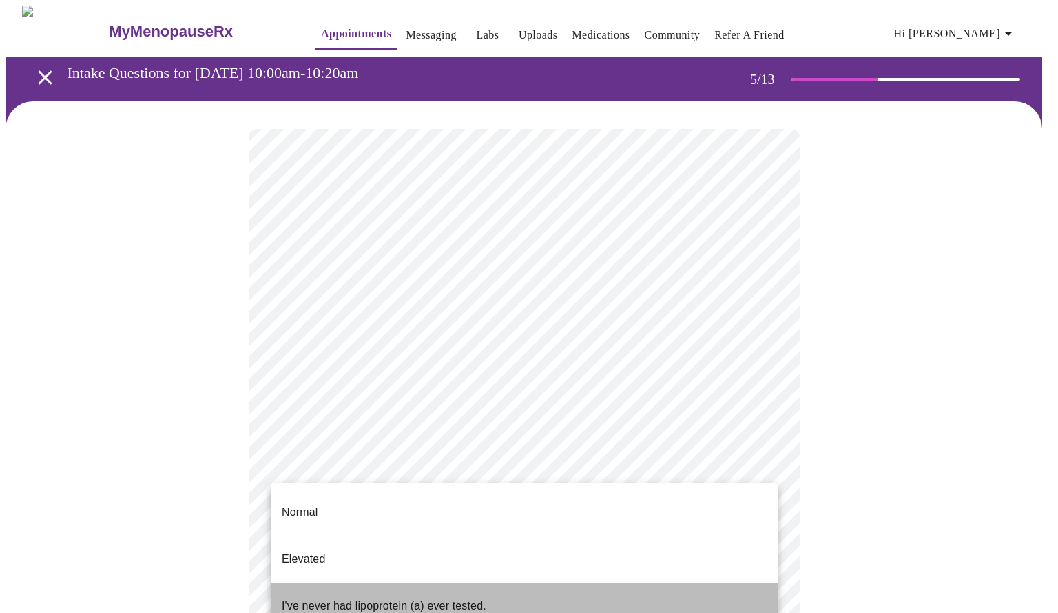
click at [381, 597] on p "I've never had lipoprotein (a) ever tested." at bounding box center [384, 605] width 205 height 17
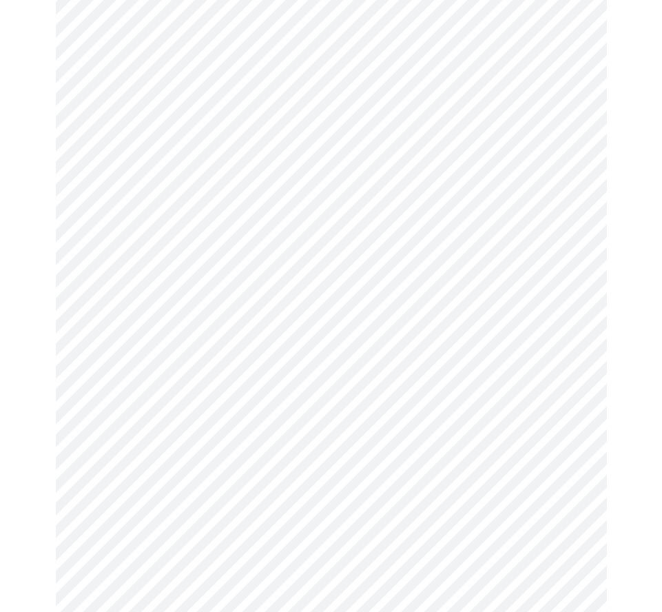
scroll to position [3782, 0]
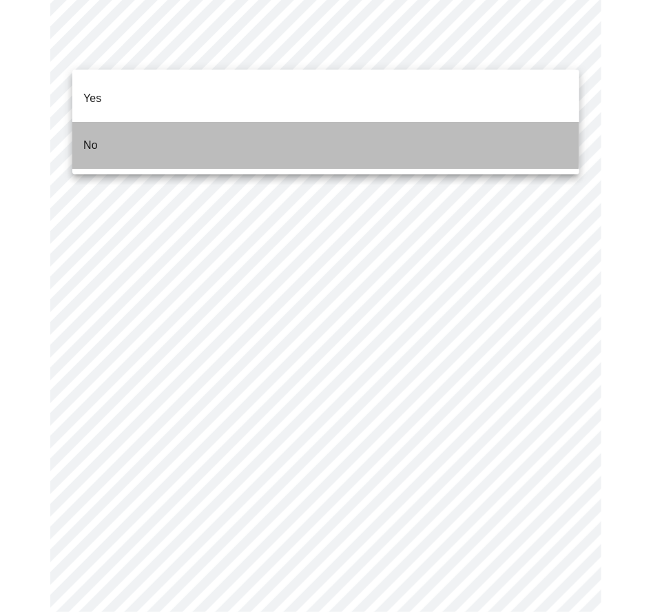
click at [260, 122] on li "No" at bounding box center [325, 145] width 507 height 47
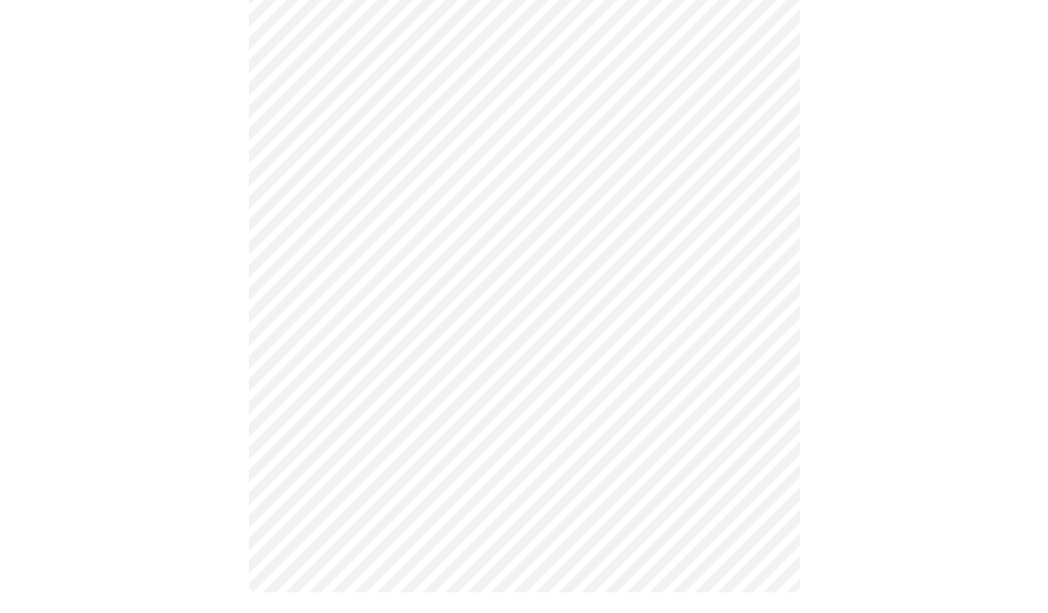
scroll to position [502, 0]
